Goal: Navigation & Orientation: Find specific page/section

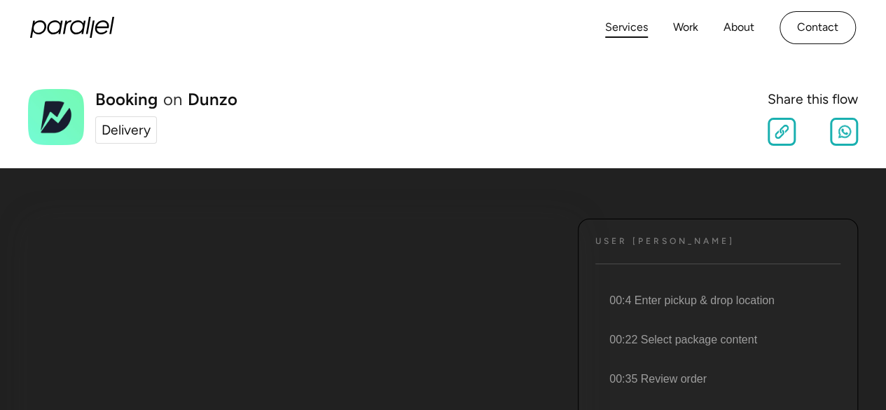
click at [638, 28] on link "Services" at bounding box center [626, 28] width 43 height 20
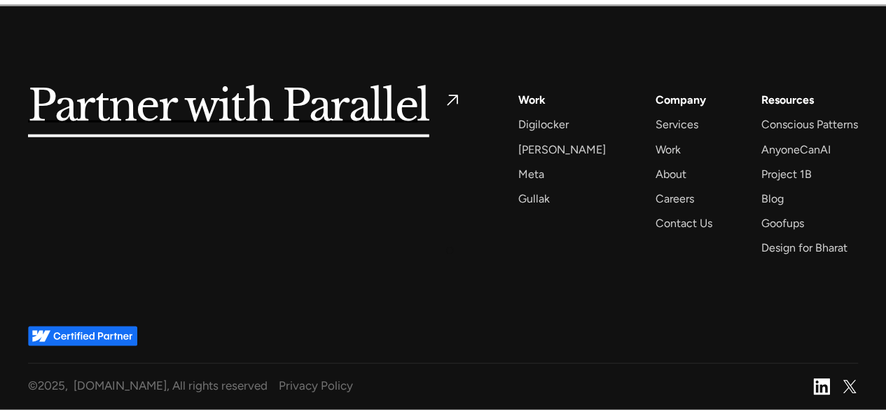
scroll to position [4228, 0]
click at [437, 230] on div "Partner with Parallel Services AI Design Sprint Design Sprint UX Design ProdUX …" at bounding box center [443, 173] width 830 height 167
click at [488, 225] on div "Partner with Parallel Services AI Design Sprint Design Sprint UX Design ProdUX …" at bounding box center [443, 173] width 830 height 167
click at [493, 222] on div "Partner with Parallel Services AI Design Sprint Design Sprint UX Design ProdUX …" at bounding box center [443, 173] width 830 height 167
click at [549, 214] on div "Services AI Design Sprint Design Sprint UX Design ProdUX Work Digilocker [PERSO…" at bounding box center [688, 173] width 340 height 167
